Goal: Find contact information: Find contact information

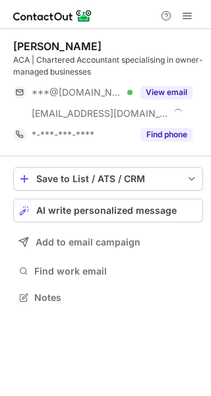
scroll to position [289, 211]
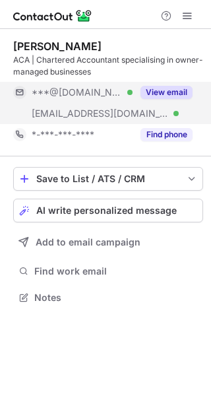
click at [165, 95] on button "View email" at bounding box center [167, 92] width 52 height 13
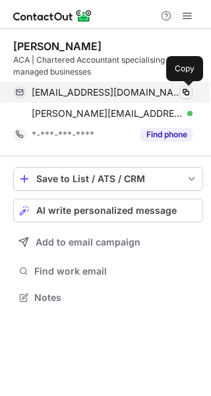
click at [184, 95] on span at bounding box center [186, 92] width 11 height 11
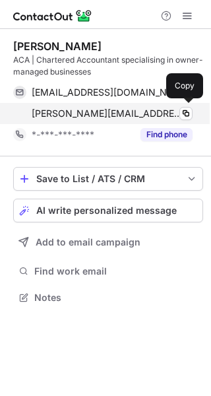
click at [57, 110] on span "c.chalmers@barnesroffe.com" at bounding box center [107, 114] width 151 height 12
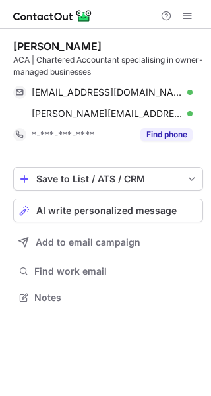
drag, startPoint x: 101, startPoint y: 46, endPoint x: 7, endPoint y: 52, distance: 94.6
click at [7, 52] on div "Conor Chalmers ACA | Chartered Accountant specialising in owner-managed busines…" at bounding box center [105, 173] width 211 height 289
copy div "Conor Chalmers"
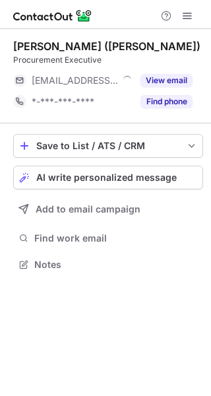
scroll to position [256, 211]
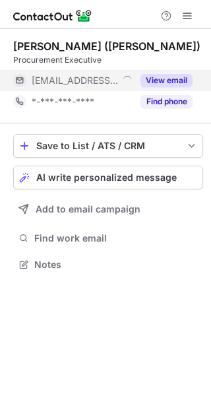
click at [164, 78] on button "View email" at bounding box center [167, 80] width 52 height 13
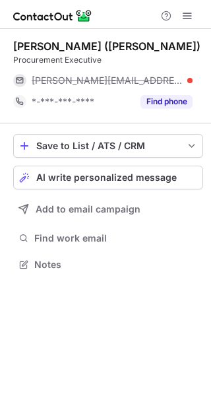
click at [184, 79] on div "stephanie@boran.ie" at bounding box center [112, 81] width 161 height 12
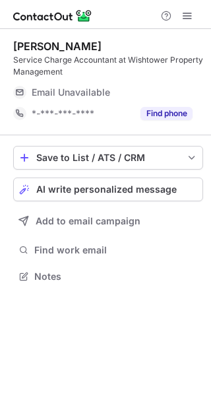
scroll to position [267, 211]
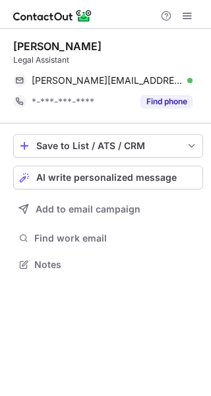
scroll to position [256, 211]
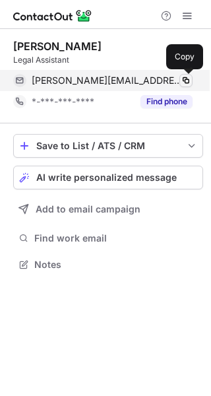
click at [185, 80] on span at bounding box center [186, 80] width 11 height 11
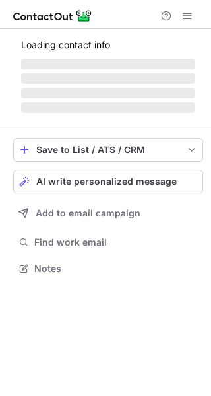
scroll to position [277, 211]
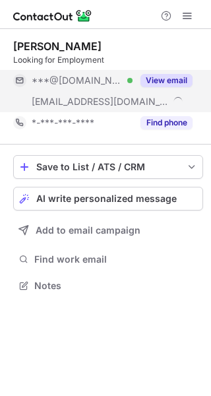
click at [174, 79] on button "View email" at bounding box center [167, 80] width 52 height 13
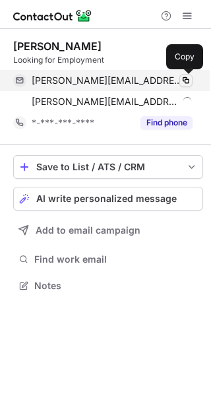
click at [188, 81] on span at bounding box center [186, 80] width 11 height 11
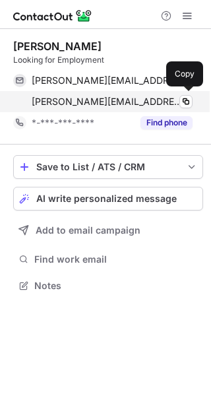
click at [112, 103] on span "david@bucklandtimber.co.uk" at bounding box center [107, 102] width 151 height 12
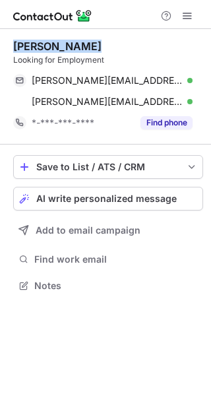
drag, startPoint x: 88, startPoint y: 49, endPoint x: 9, endPoint y: 46, distance: 79.3
click at [9, 46] on div "David Gardner Looking for Employment davegardner@live.co.uk Verified Copy david…" at bounding box center [105, 167] width 211 height 277
copy div "David Gardner"
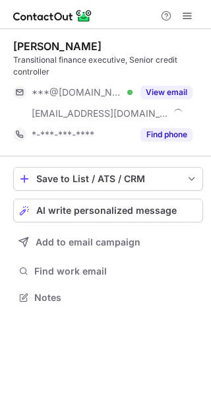
scroll to position [289, 211]
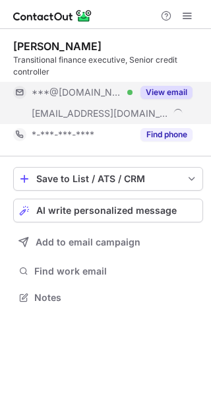
click at [174, 90] on button "View email" at bounding box center [167, 92] width 52 height 13
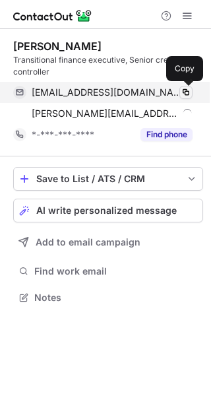
click at [187, 91] on span at bounding box center [186, 92] width 11 height 11
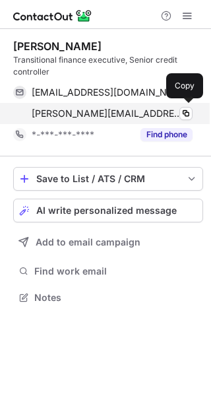
click at [115, 116] on span "ryan@parkcircus.com" at bounding box center [107, 114] width 151 height 12
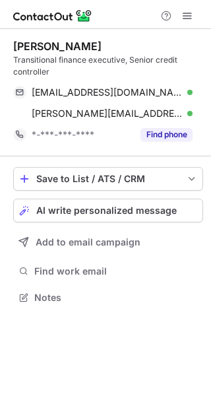
drag, startPoint x: 101, startPoint y: 45, endPoint x: 10, endPoint y: 44, distance: 91.1
click at [10, 44] on div "Ryan Mcgoldrick Transitional finance executive, Senior credit controller ryanmc…" at bounding box center [105, 173] width 211 height 289
copy div "Ryan Mcgoldrick"
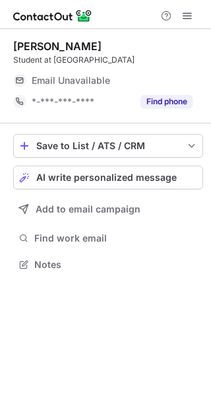
scroll to position [256, 211]
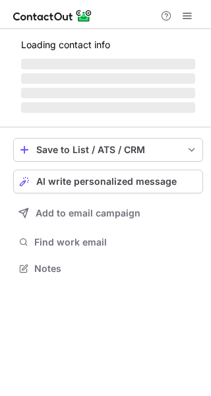
scroll to position [267, 211]
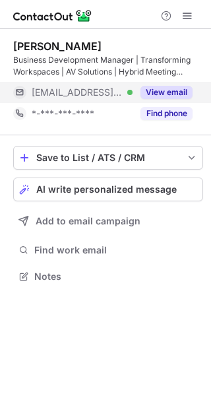
click at [175, 92] on button "View email" at bounding box center [167, 92] width 52 height 13
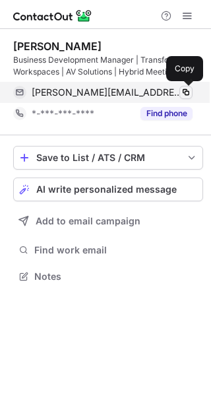
click at [185, 92] on span at bounding box center [186, 92] width 11 height 11
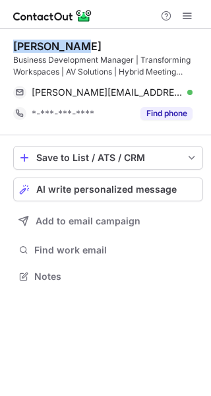
drag, startPoint x: 74, startPoint y: 46, endPoint x: 6, endPoint y: 49, distance: 68.1
click at [6, 49] on div "Christopher G. Business Development Manager | Transforming Workspaces | AV Solu…" at bounding box center [105, 162] width 211 height 267
copy div "Christopher"
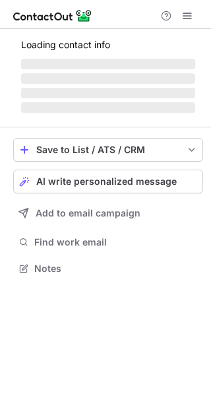
scroll to position [256, 211]
